Goal: Information Seeking & Learning: Learn about a topic

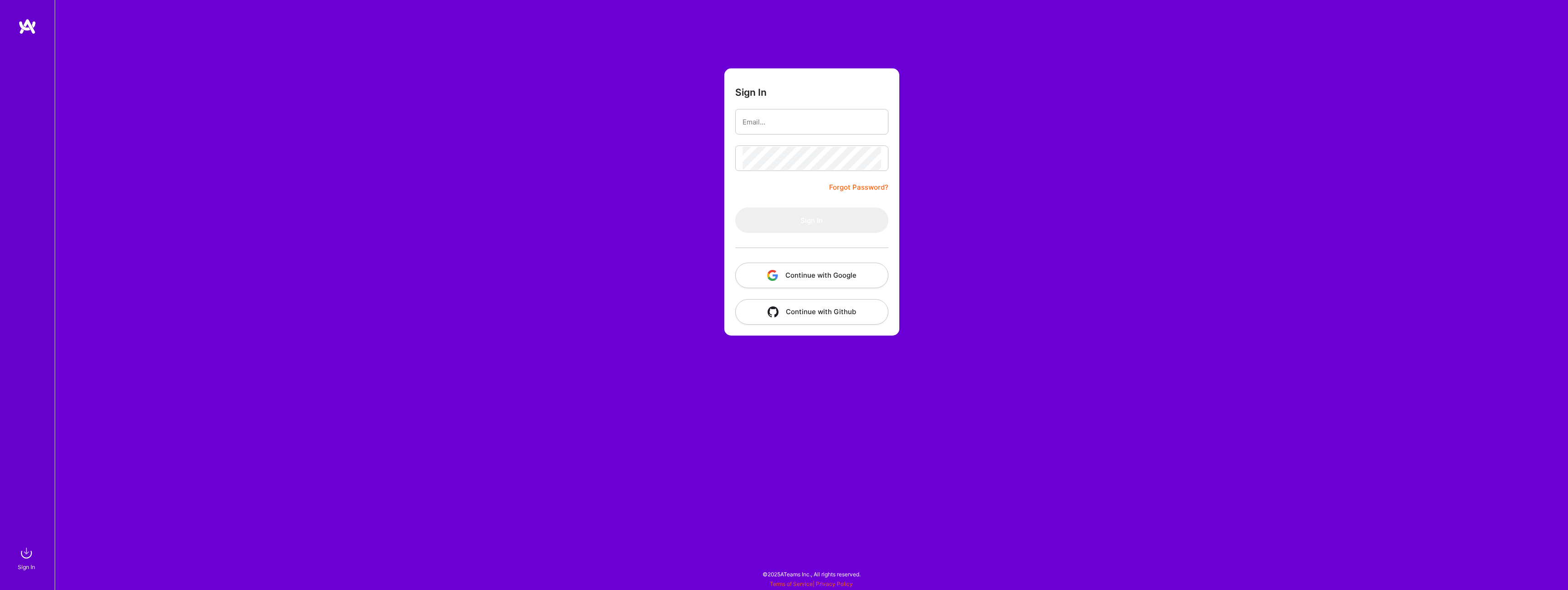
click at [773, 266] on button "Continue with Google" at bounding box center [812, 276] width 153 height 26
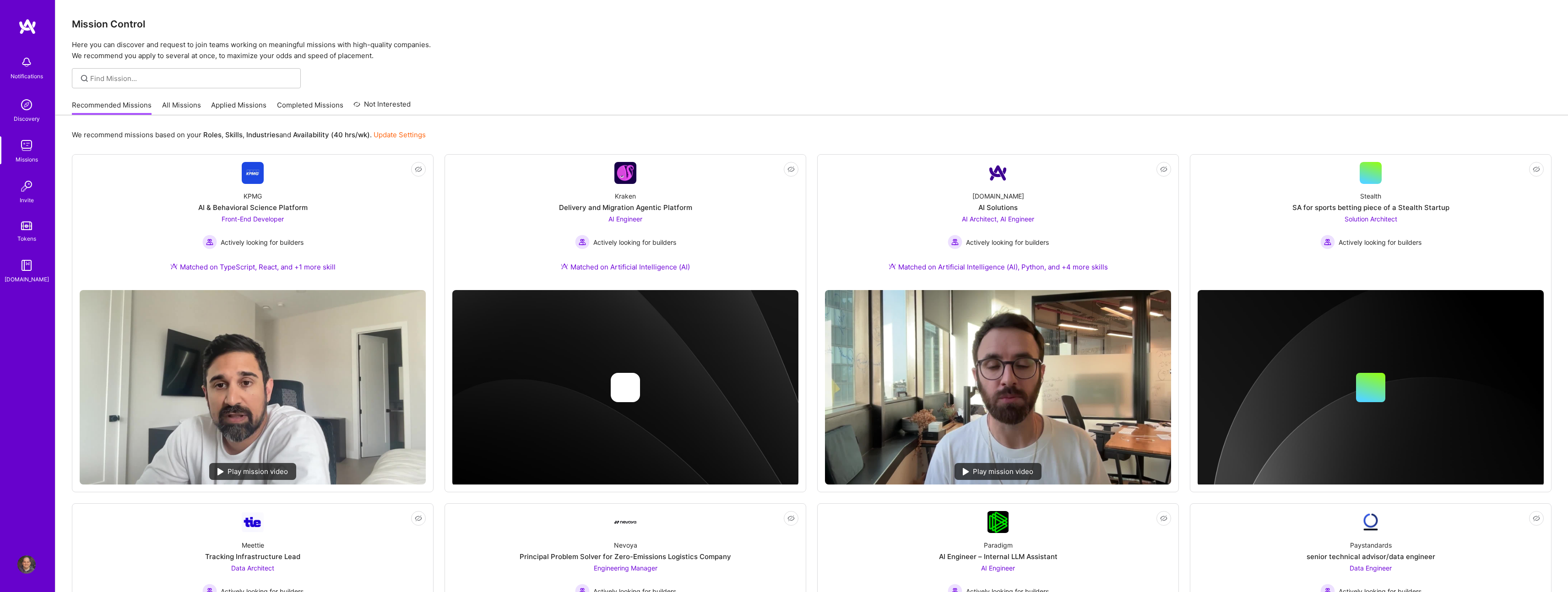
click at [28, 561] on img at bounding box center [26, 564] width 18 height 18
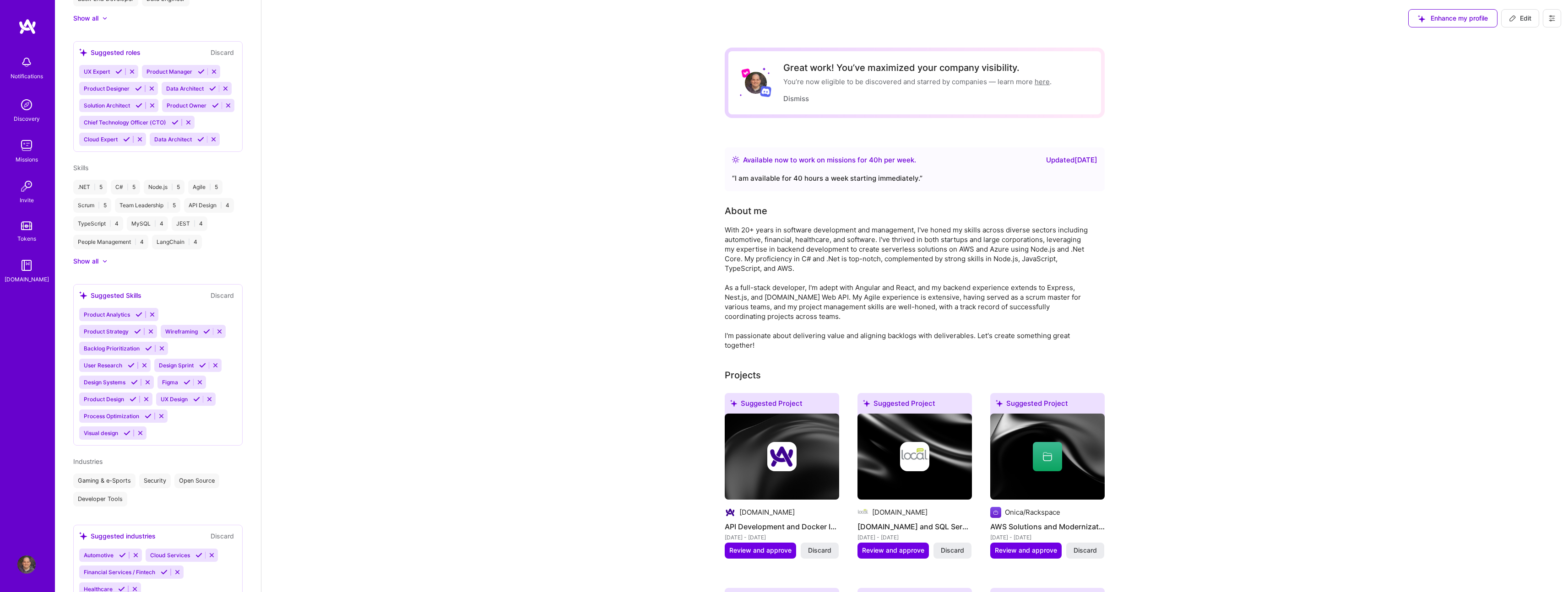
scroll to position [507, 0]
click at [148, 78] on icon at bounding box center [152, 82] width 7 height 7
click at [212, 62] on icon at bounding box center [214, 65] width 7 height 7
click at [225, 102] on icon at bounding box center [228, 99] width 7 height 7
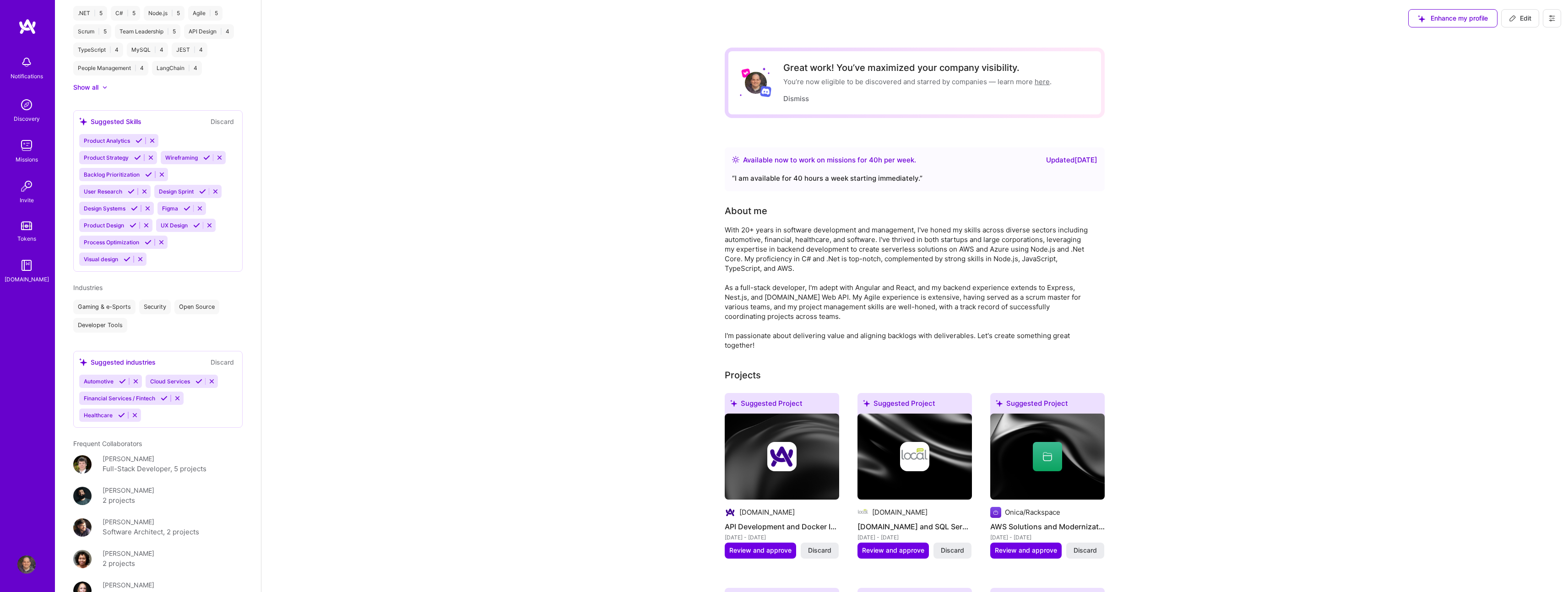
scroll to position [720, 0]
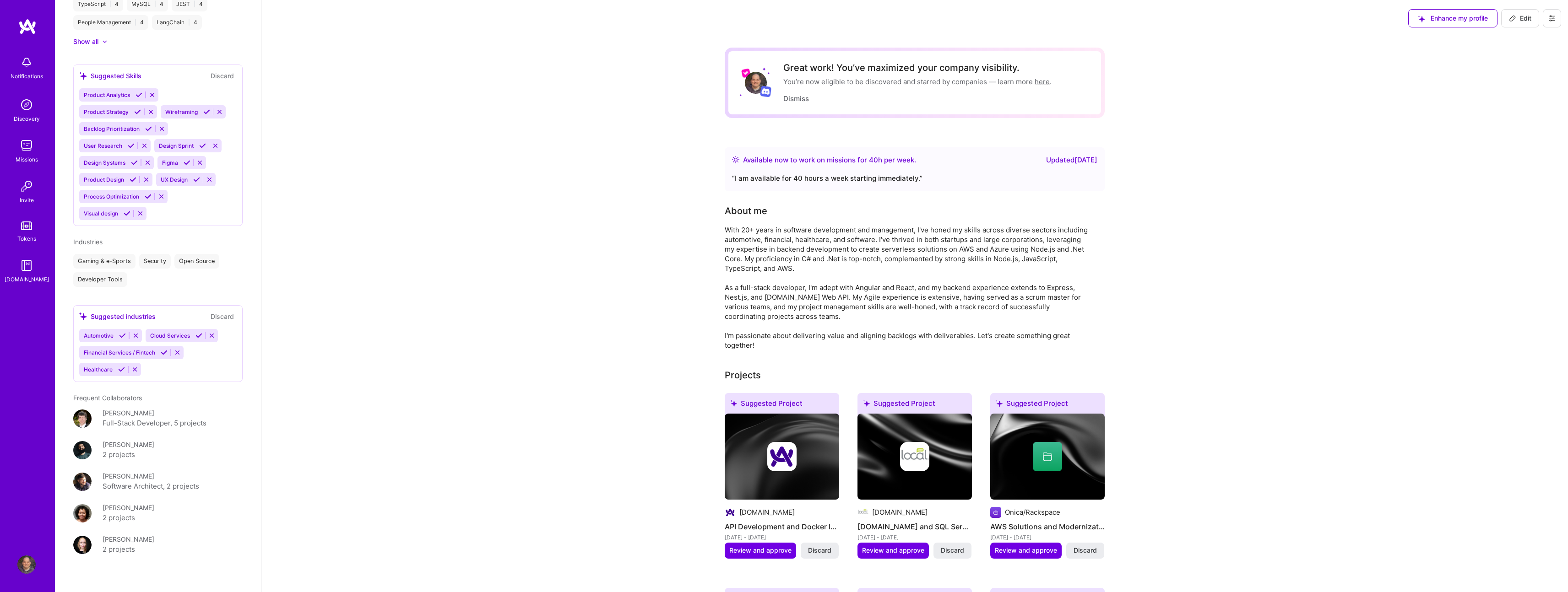
click at [26, 156] on div "Missions" at bounding box center [27, 159] width 23 height 10
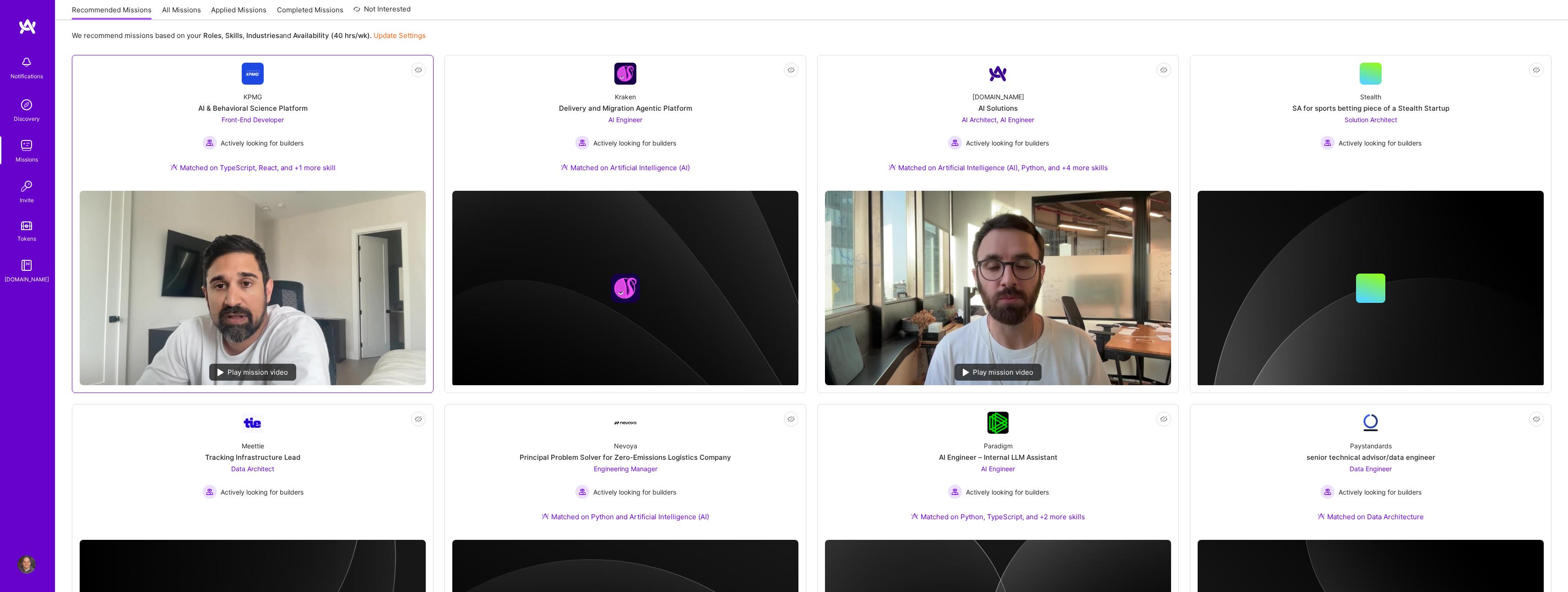
scroll to position [222, 0]
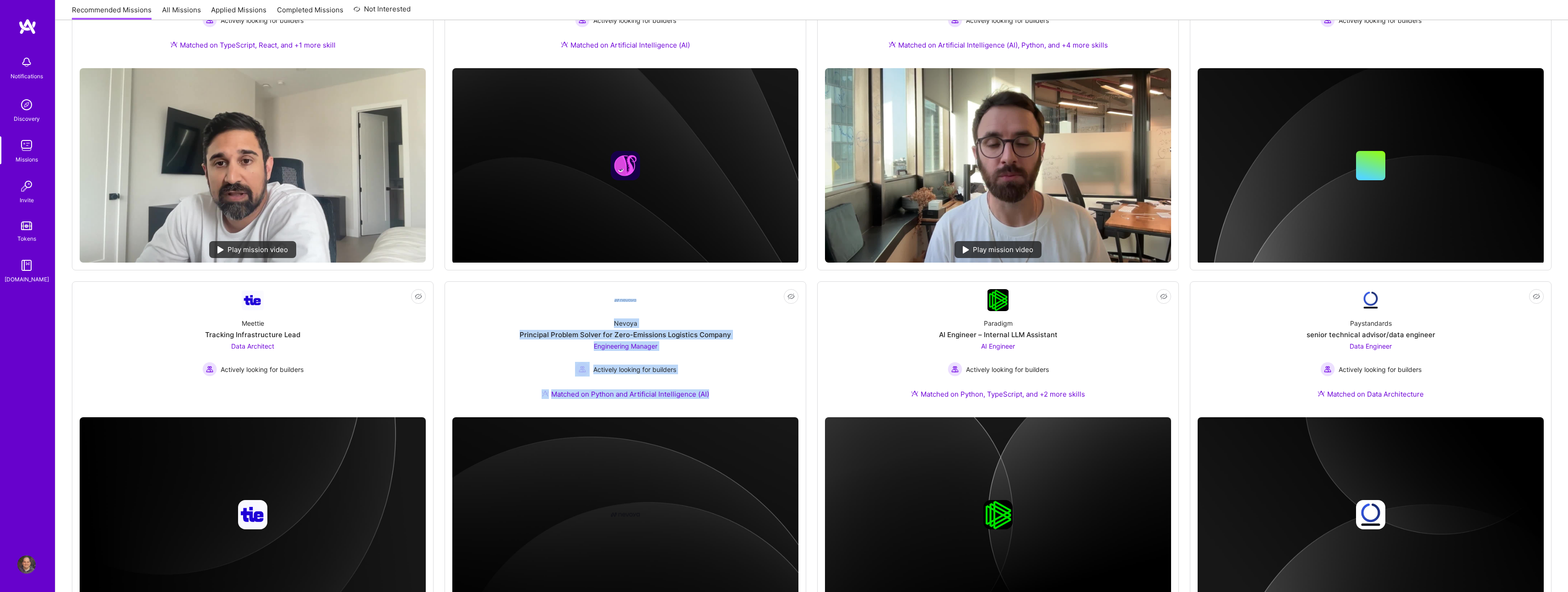
click at [811, 315] on div "Not Interested KPMG AI & Behavioral Science Platform Front-End Developer Active…" at bounding box center [812, 451] width 1480 height 1037
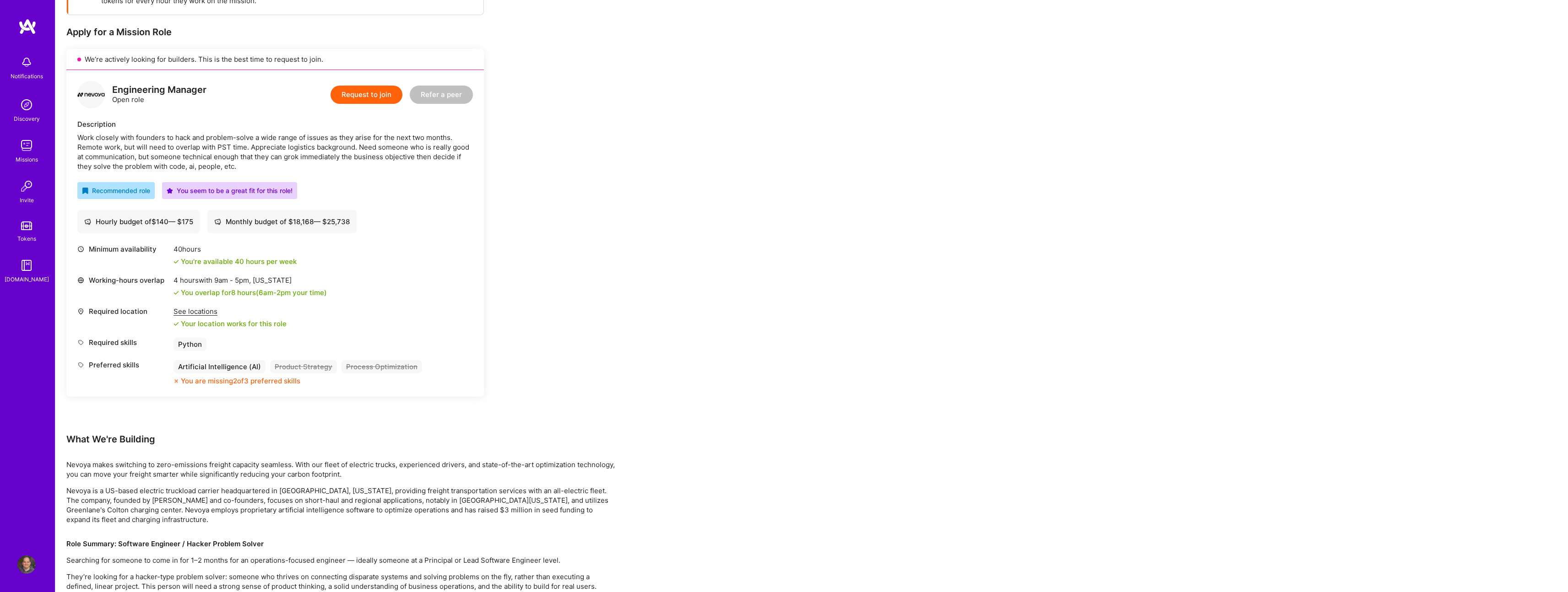
scroll to position [170, 0]
